Goal: Check status: Check status

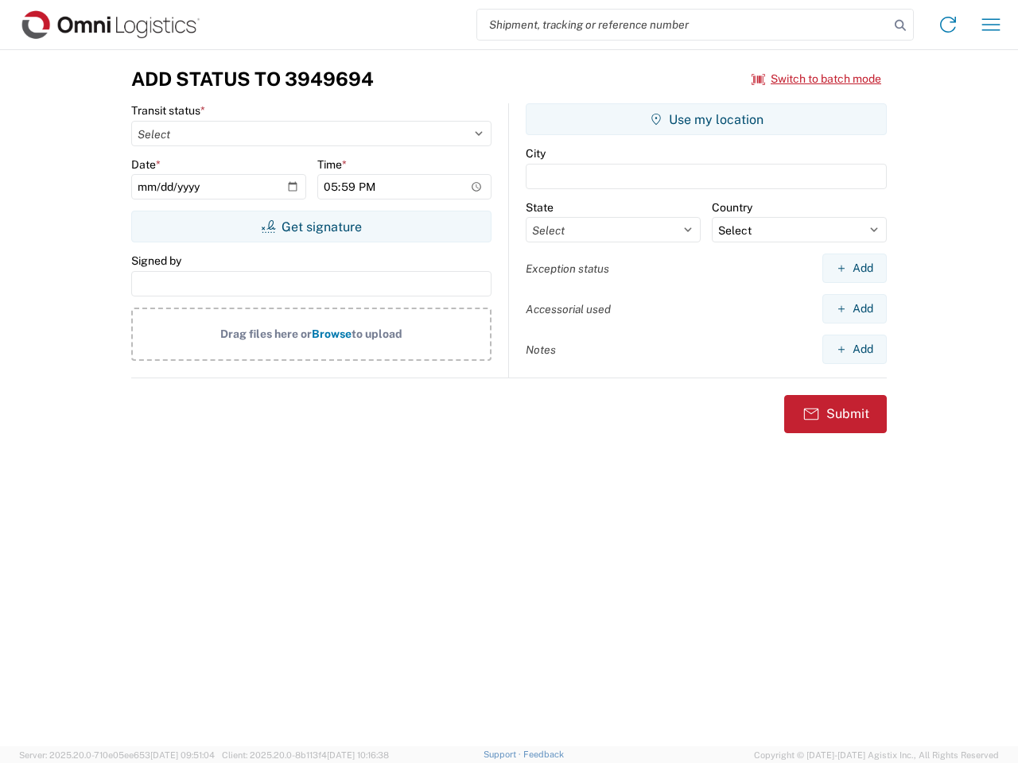
click at [683, 25] on input "search" at bounding box center [683, 25] width 412 height 30
click at [900, 25] on icon at bounding box center [900, 25] width 22 height 22
click at [948, 25] on icon at bounding box center [947, 24] width 25 height 25
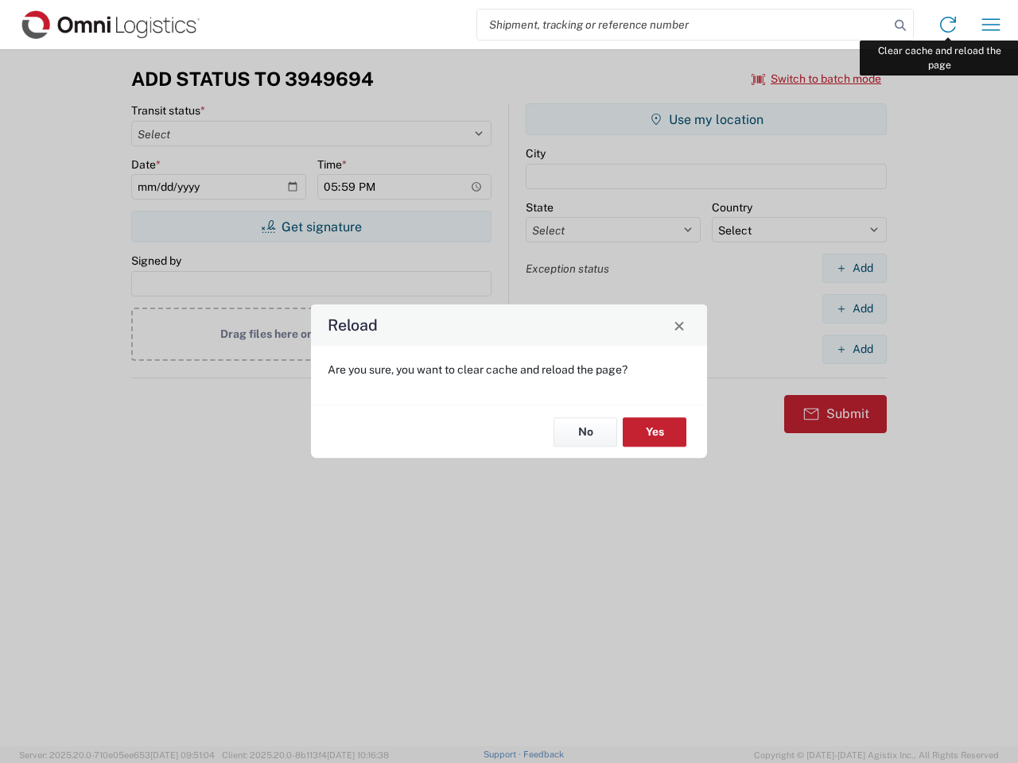
click at [991, 25] on div "Reload Are you sure, you want to clear cache and reload the page? No Yes" at bounding box center [509, 381] width 1018 height 763
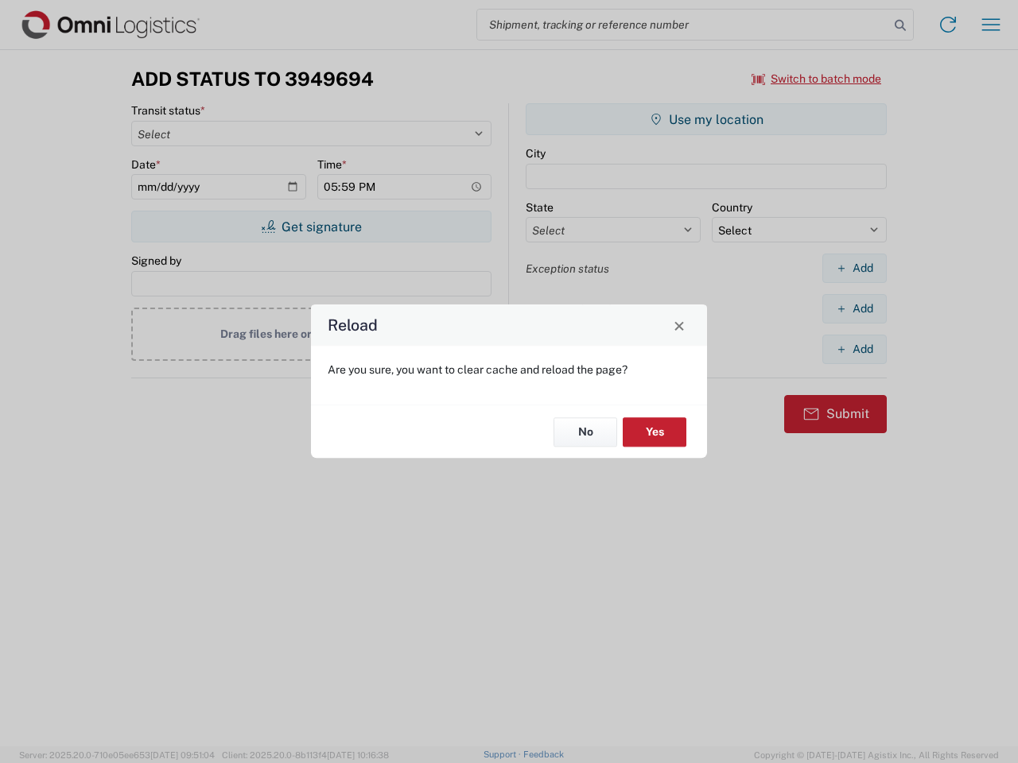
click at [817, 79] on div "Reload Are you sure, you want to clear cache and reload the page? No Yes" at bounding box center [509, 381] width 1018 height 763
click at [311, 227] on div "Reload Are you sure, you want to clear cache and reload the page? No Yes" at bounding box center [509, 381] width 1018 height 763
click at [706, 119] on div "Reload Are you sure, you want to clear cache and reload the page? No Yes" at bounding box center [509, 381] width 1018 height 763
click at [854, 268] on div "Reload Are you sure, you want to clear cache and reload the page? No Yes" at bounding box center [509, 381] width 1018 height 763
click at [854, 309] on div "Reload Are you sure, you want to clear cache and reload the page? No Yes" at bounding box center [509, 381] width 1018 height 763
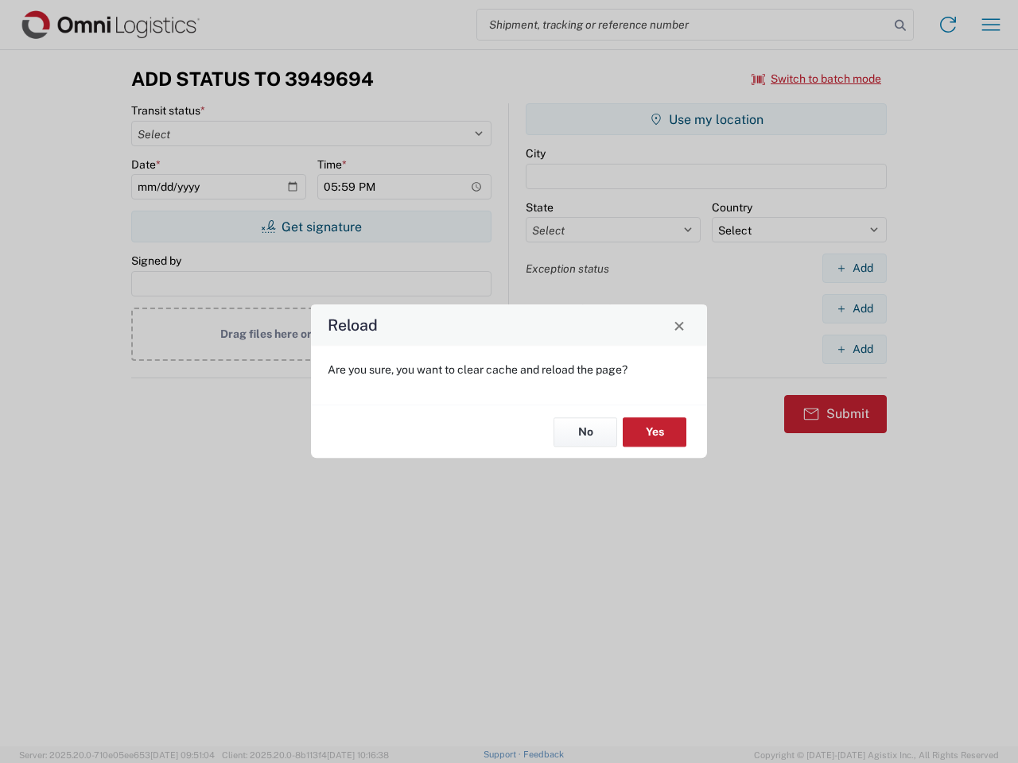
click at [854, 349] on div "Reload Are you sure, you want to clear cache and reload the page? No Yes" at bounding box center [509, 381] width 1018 height 763
